Goal: Information Seeking & Learning: Learn about a topic

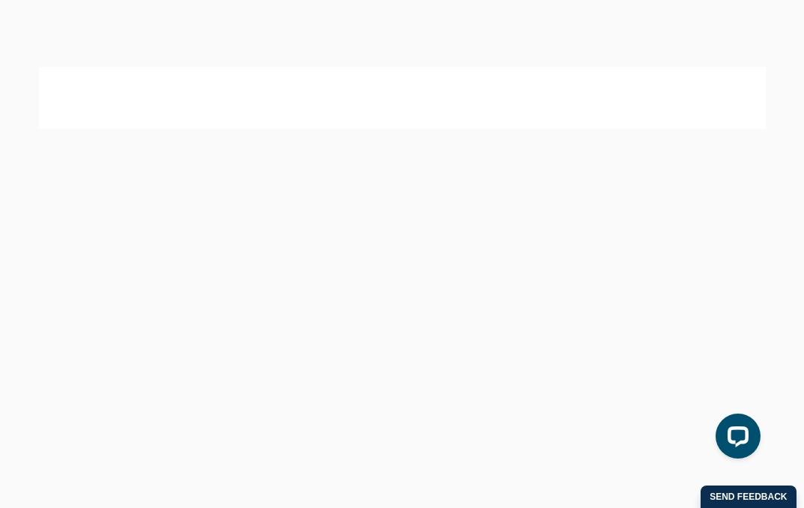
scroll to position [79, 0]
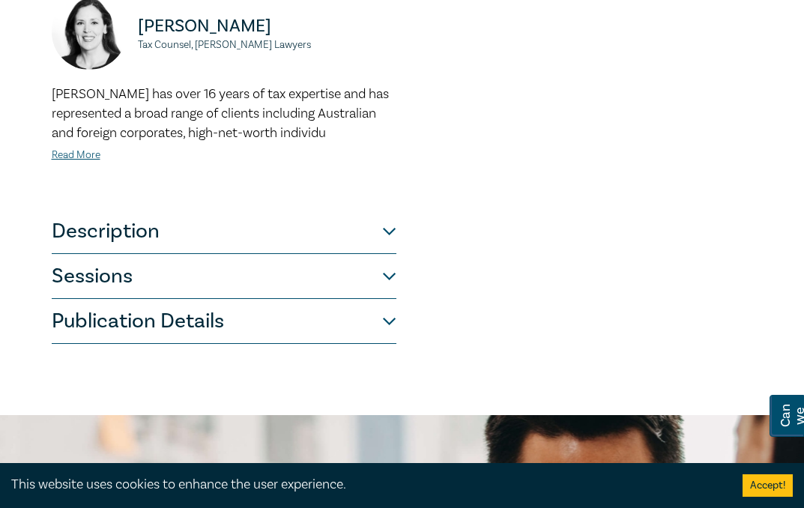
scroll to position [770, 0]
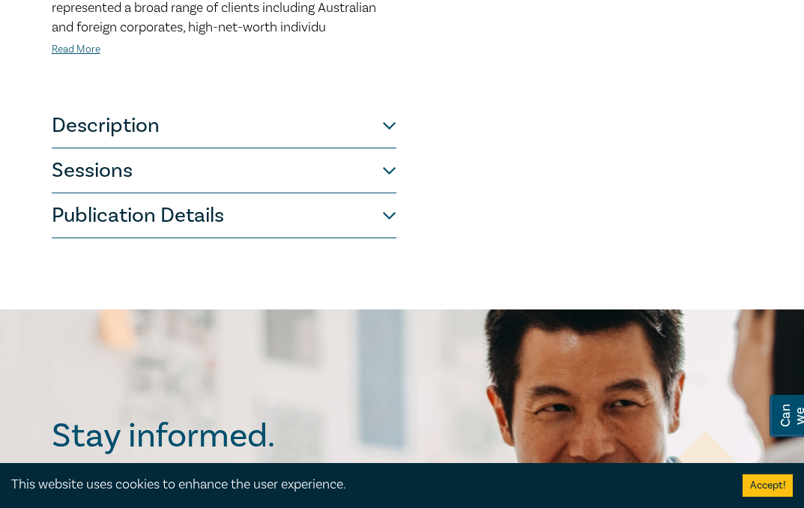
click at [268, 141] on button "Description" at bounding box center [224, 125] width 345 height 45
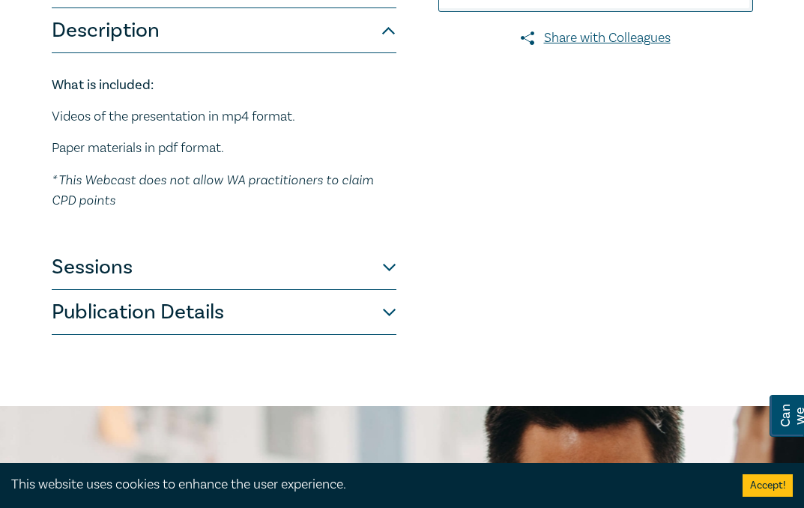
scroll to position [416, 0]
click at [389, 275] on button "Sessions" at bounding box center [224, 268] width 345 height 45
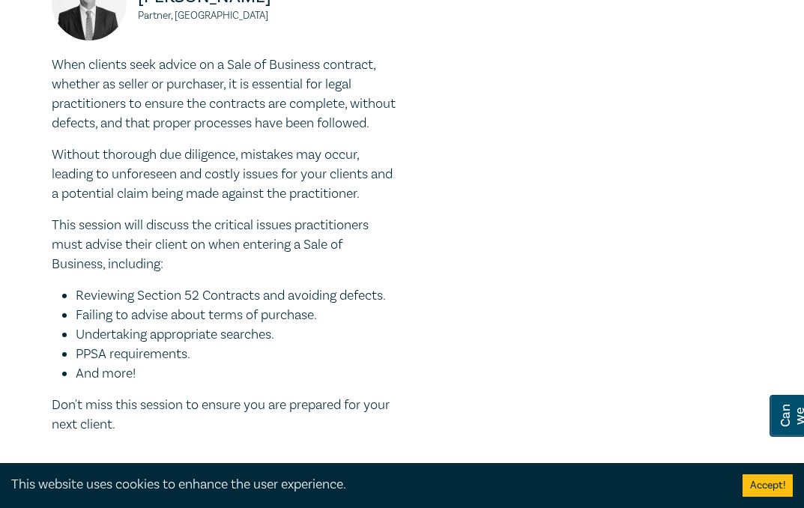
scroll to position [631, 0]
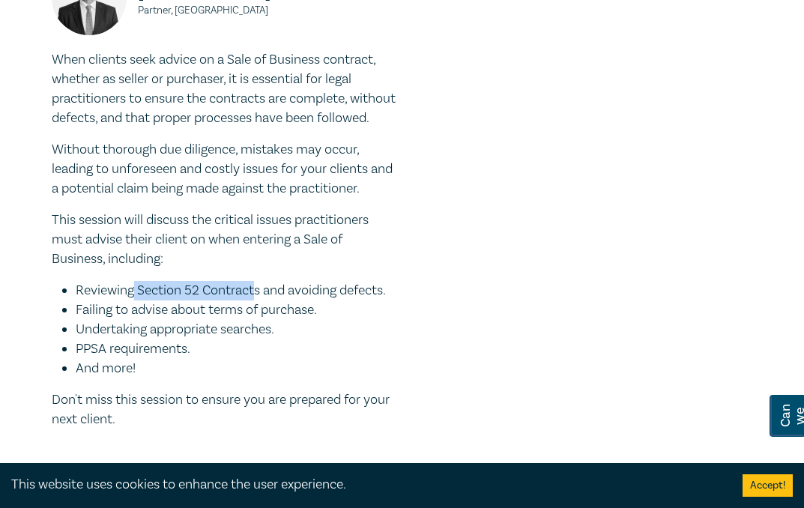
drag, startPoint x: 257, startPoint y: 311, endPoint x: 134, endPoint y: 304, distance: 123.1
click at [134, 301] on li "Reviewing Section 52 Contracts and avoiding defects." at bounding box center [236, 290] width 321 height 19
copy li "Section 52 Contract"
